Goal: Navigation & Orientation: Find specific page/section

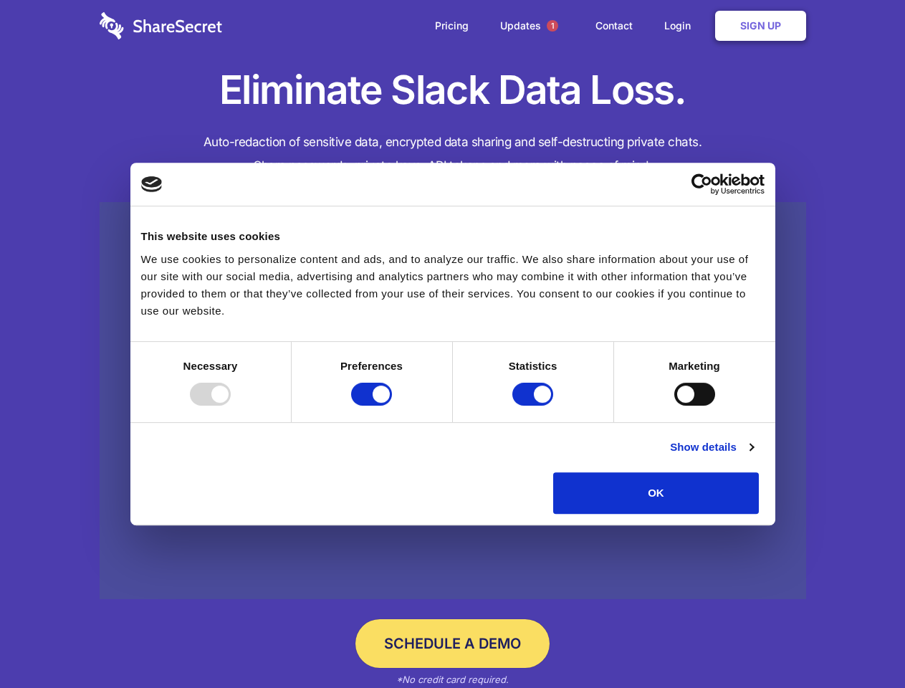
click at [231, 406] on div at bounding box center [210, 394] width 41 height 23
click at [392, 406] on input "Preferences" at bounding box center [371, 394] width 41 height 23
checkbox input "false"
click at [535, 406] on input "Statistics" at bounding box center [533, 394] width 41 height 23
checkbox input "false"
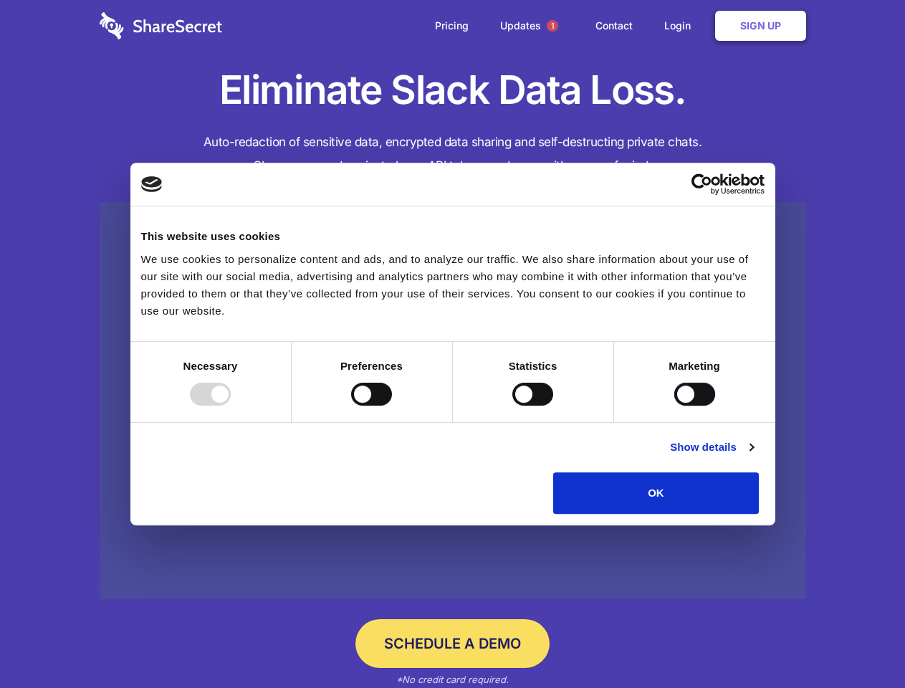
click at [674, 406] on input "Marketing" at bounding box center [694, 394] width 41 height 23
checkbox input "true"
click at [753, 456] on link "Show details" at bounding box center [711, 447] width 83 height 17
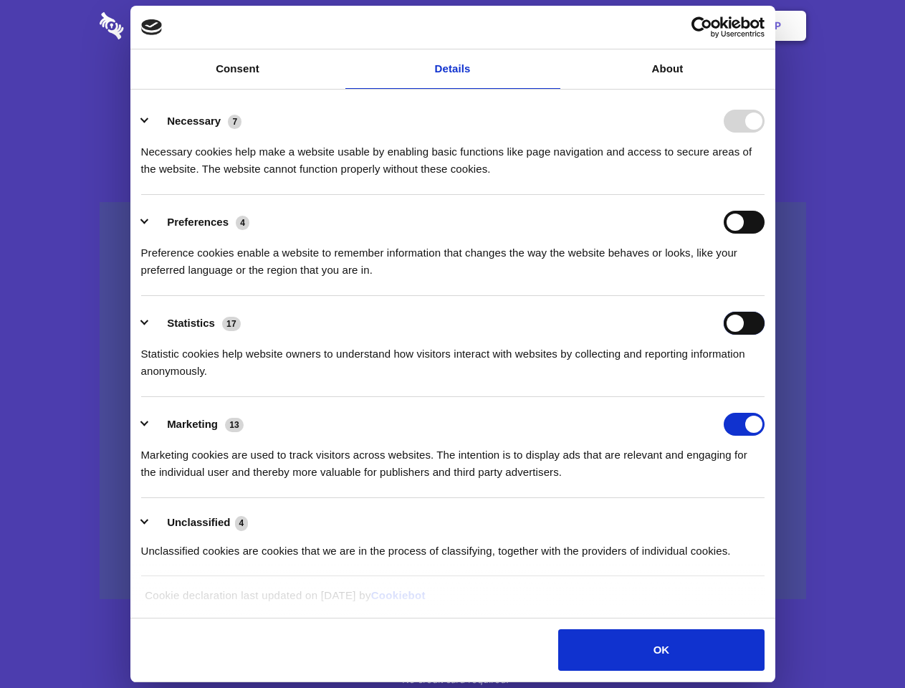
click at [765, 380] on div "Statistics 17 Statistic cookies help website owners to understand how visitors …" at bounding box center [453, 346] width 624 height 68
click at [552, 26] on span "1" at bounding box center [552, 25] width 11 height 11
